Goal: Information Seeking & Learning: Learn about a topic

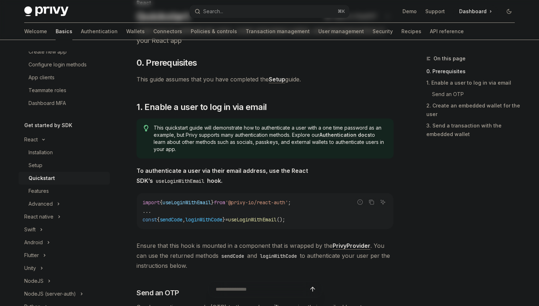
scroll to position [55, 0]
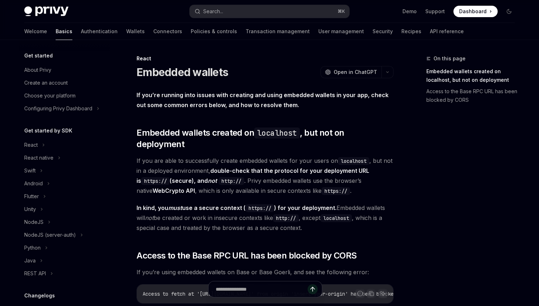
scroll to position [151, 0]
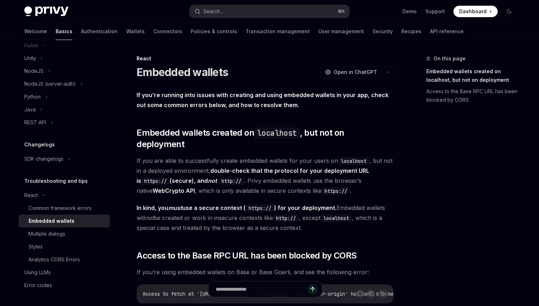
drag, startPoint x: 292, startPoint y: 104, endPoint x: 278, endPoint y: 115, distance: 17.6
click at [278, 115] on div "If you’re running into issues with creating and using embedded wallets in your …" at bounding box center [265, 249] width 257 height 319
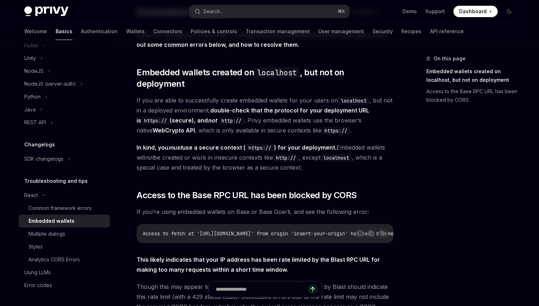
scroll to position [58, 0]
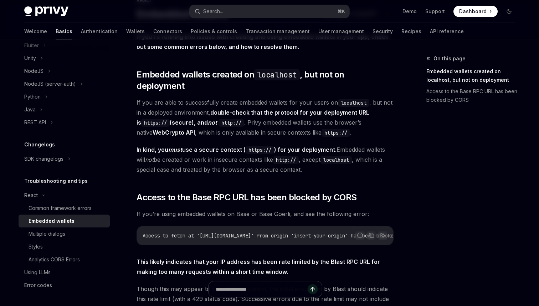
drag, startPoint x: 307, startPoint y: 158, endPoint x: 293, endPoint y: 172, distance: 19.9
click at [293, 173] on div "If you’re running into issues with creating and using embedded wallets in your …" at bounding box center [265, 191] width 257 height 319
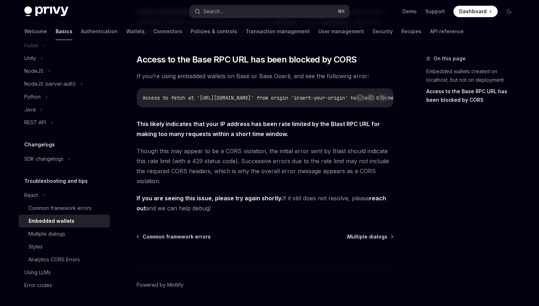
scroll to position [199, 0]
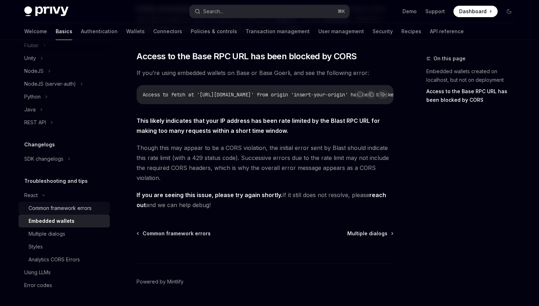
click at [85, 208] on div "Common framework errors" at bounding box center [60, 208] width 63 height 9
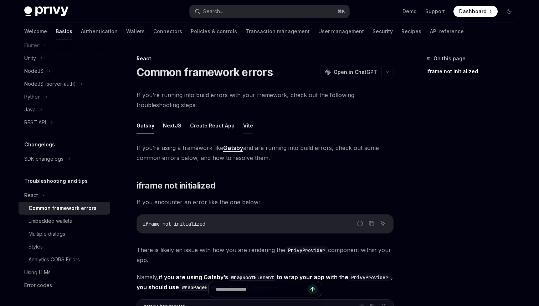
click at [243, 128] on button "Vite" at bounding box center [248, 125] width 10 height 17
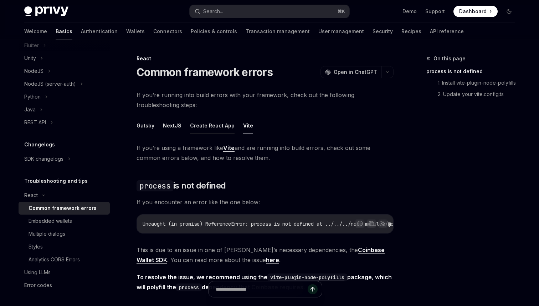
click at [206, 119] on button "Create React App" at bounding box center [212, 125] width 45 height 17
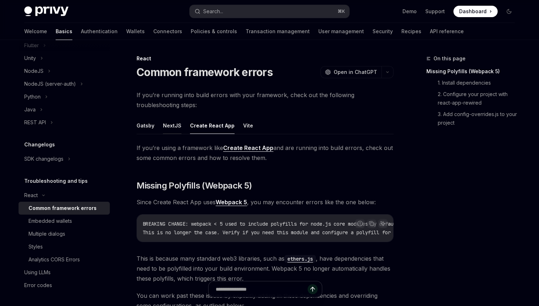
click at [173, 125] on button "NextJS" at bounding box center [172, 125] width 19 height 17
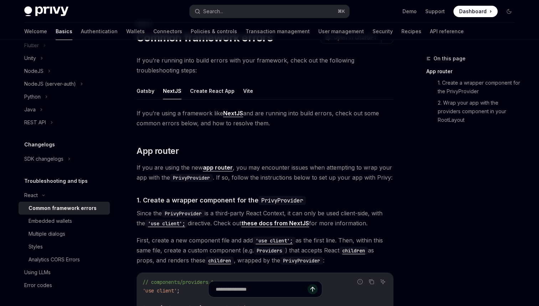
scroll to position [27, 0]
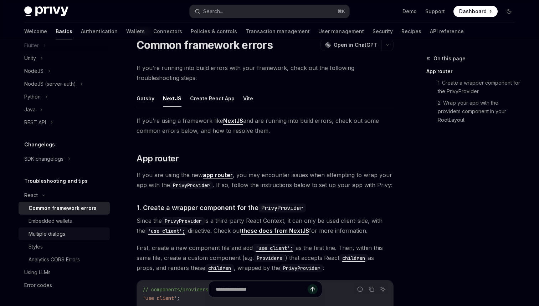
click at [63, 239] on link "Multiple dialogs" at bounding box center [64, 233] width 91 height 13
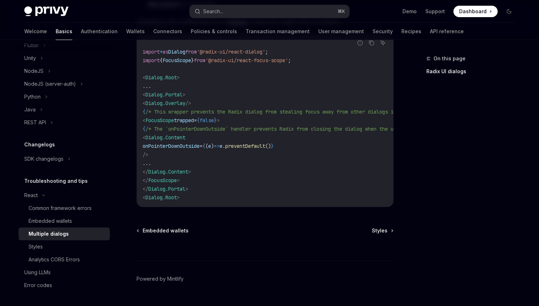
scroll to position [341, 0]
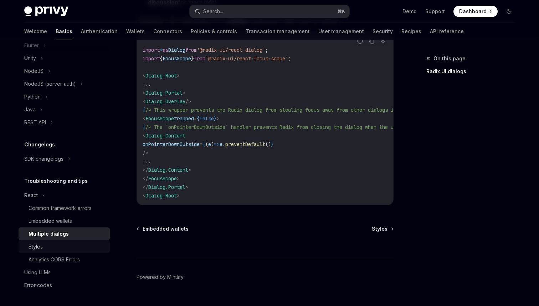
click at [51, 250] on div "Styles" at bounding box center [67, 246] width 77 height 9
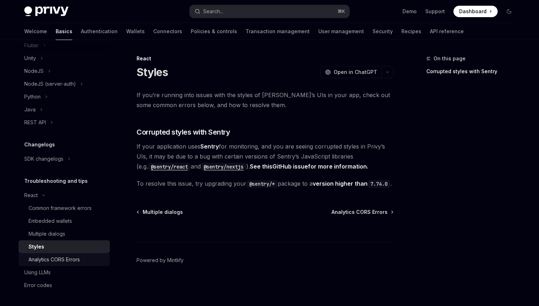
click at [75, 259] on div "Analytics CORS Errors" at bounding box center [54, 259] width 51 height 9
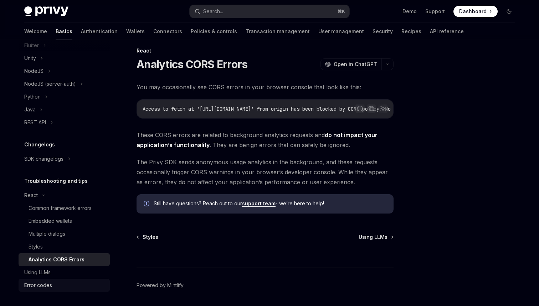
click at [39, 281] on div "Error codes" at bounding box center [38, 285] width 28 height 9
type textarea "*"
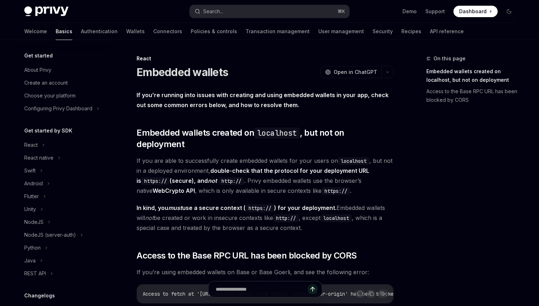
scroll to position [151, 0]
